Goal: Obtain resource: Obtain resource

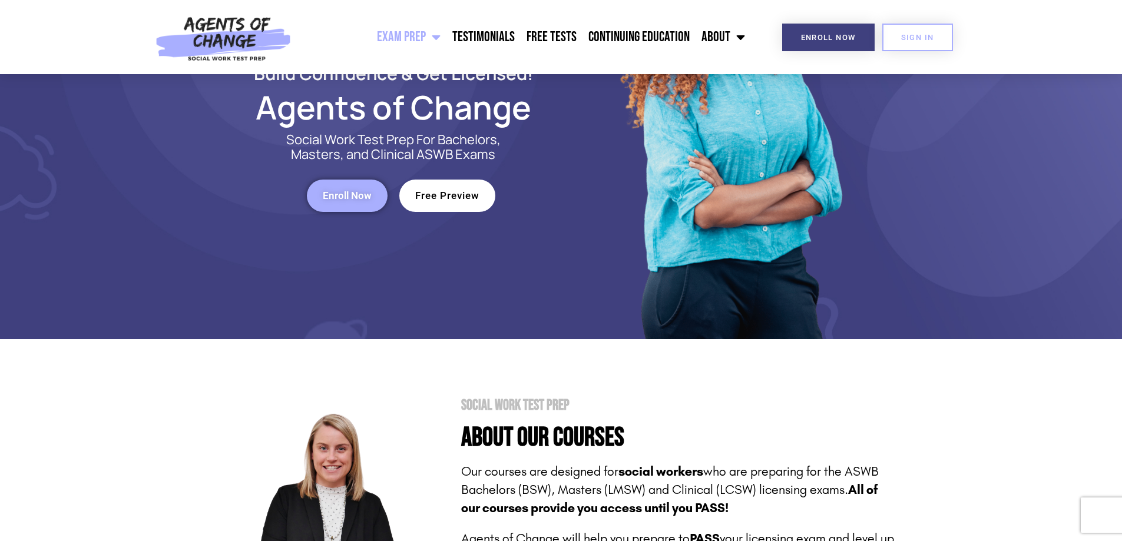
click at [453, 201] on span "Free Preview" at bounding box center [447, 196] width 64 height 10
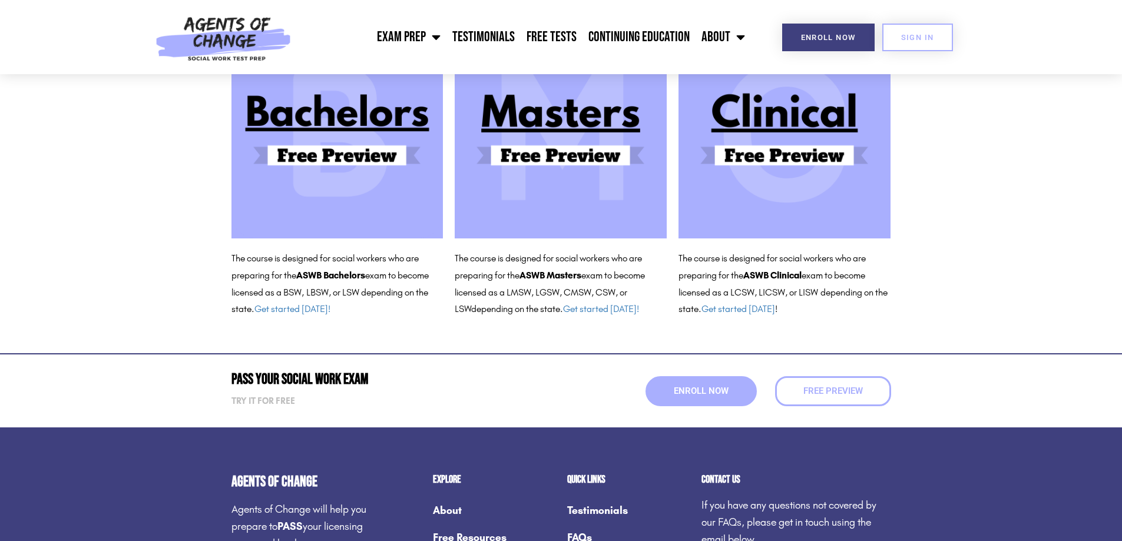
scroll to position [177, 0]
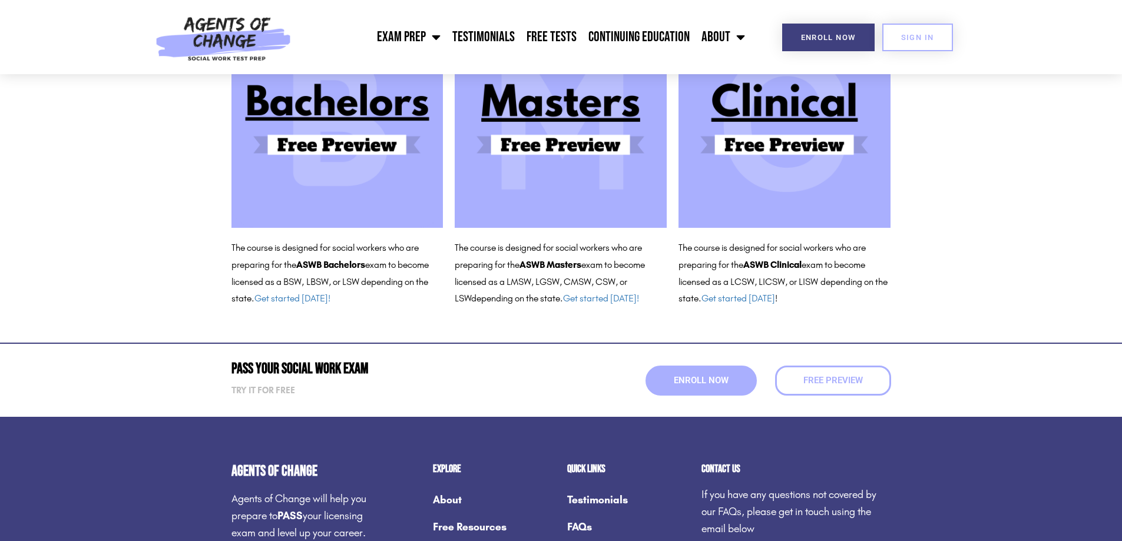
click at [555, 140] on img at bounding box center [561, 122] width 212 height 212
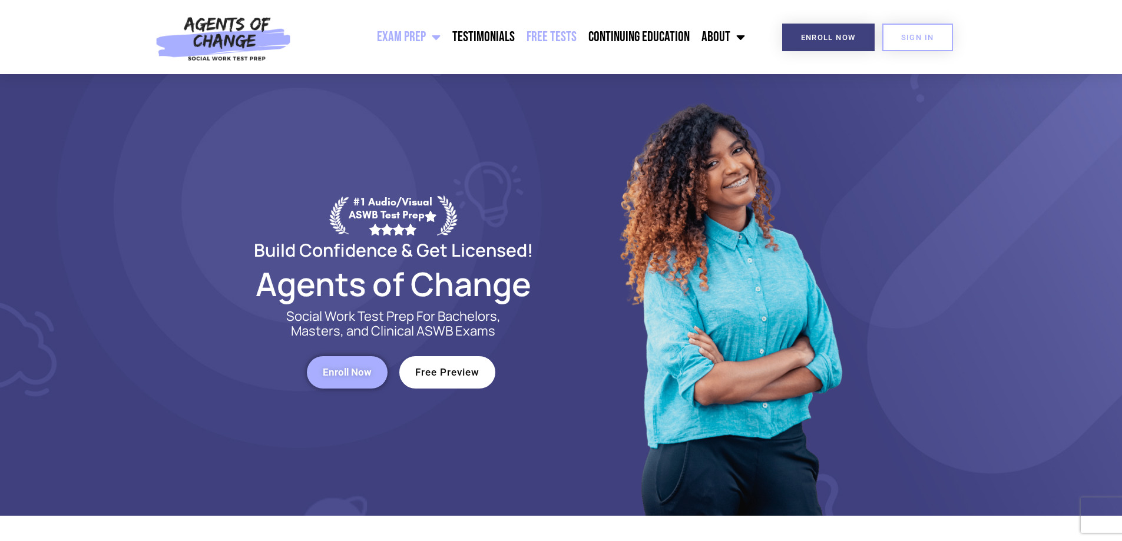
click at [551, 31] on link "Free Tests" at bounding box center [551, 36] width 62 height 29
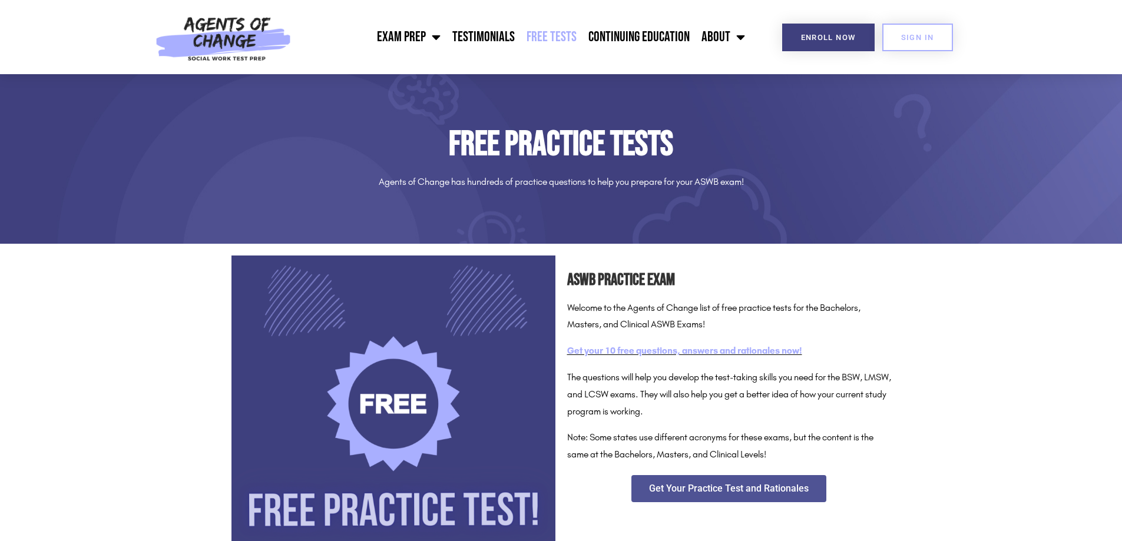
click at [721, 349] on link "Get your 10 free questions, answers and rationales now!" at bounding box center [684, 350] width 235 height 11
